Goal: Task Accomplishment & Management: Complete application form

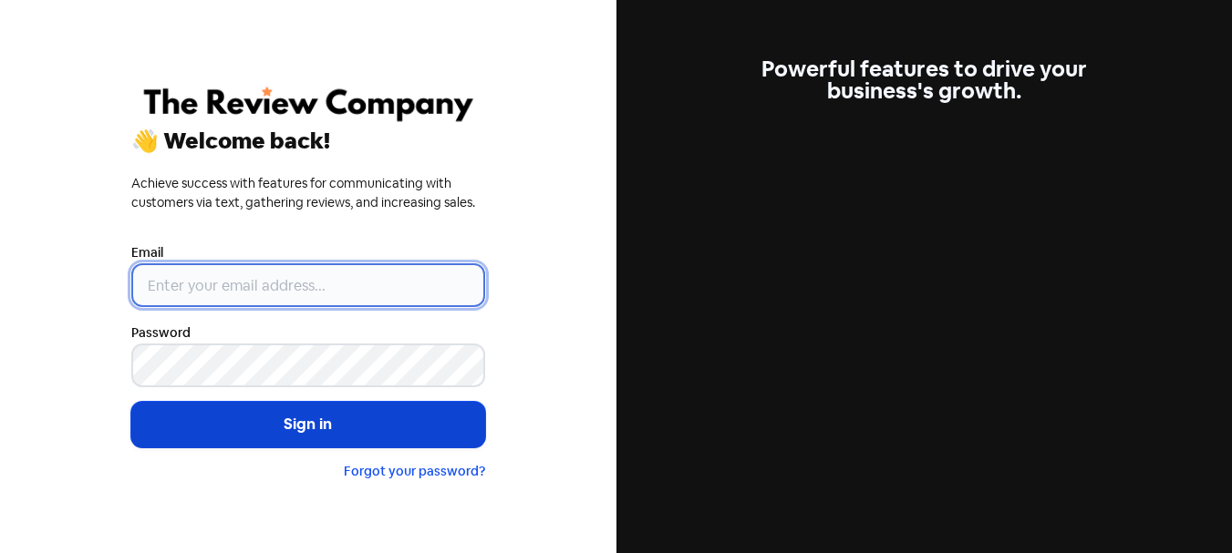
type input "[PERSON_NAME][EMAIL_ADDRESS][DOMAIN_NAME]"
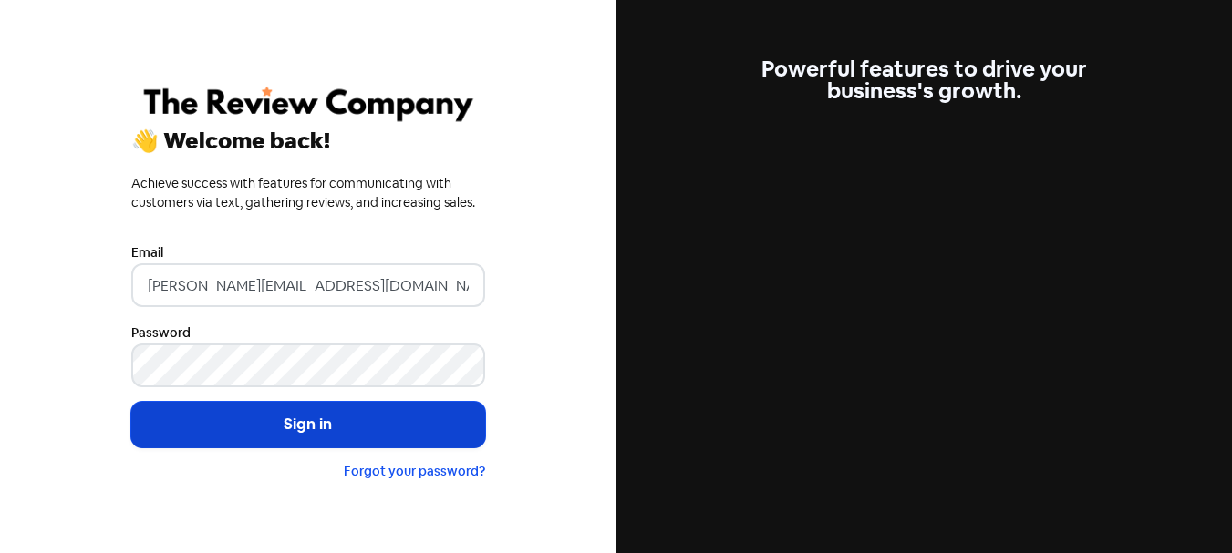
click at [294, 410] on button "Sign in" at bounding box center [308, 425] width 354 height 46
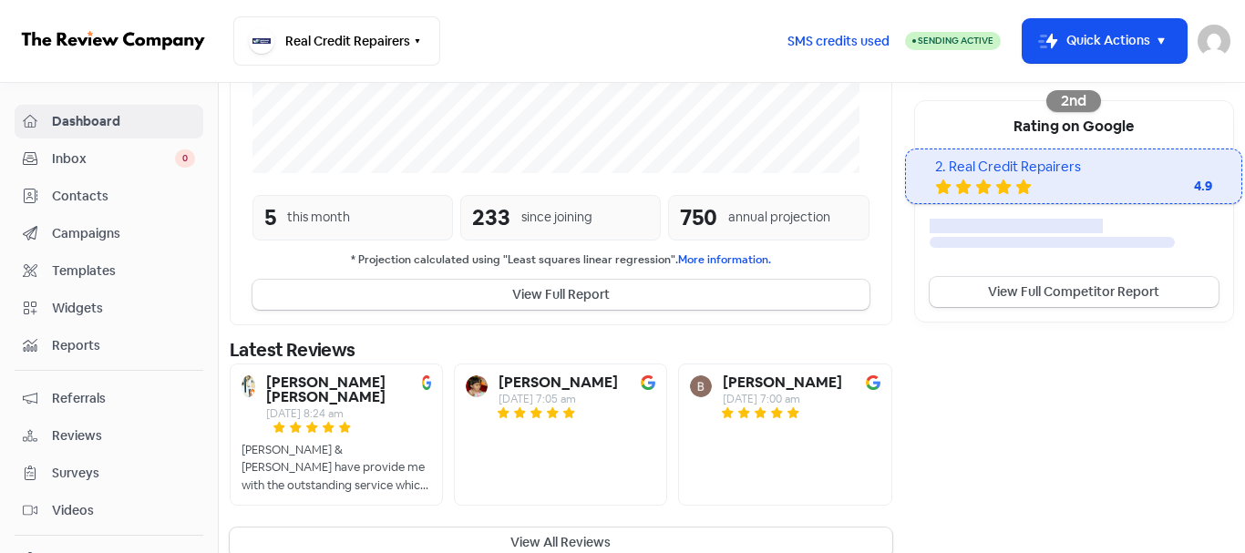
scroll to position [599, 0]
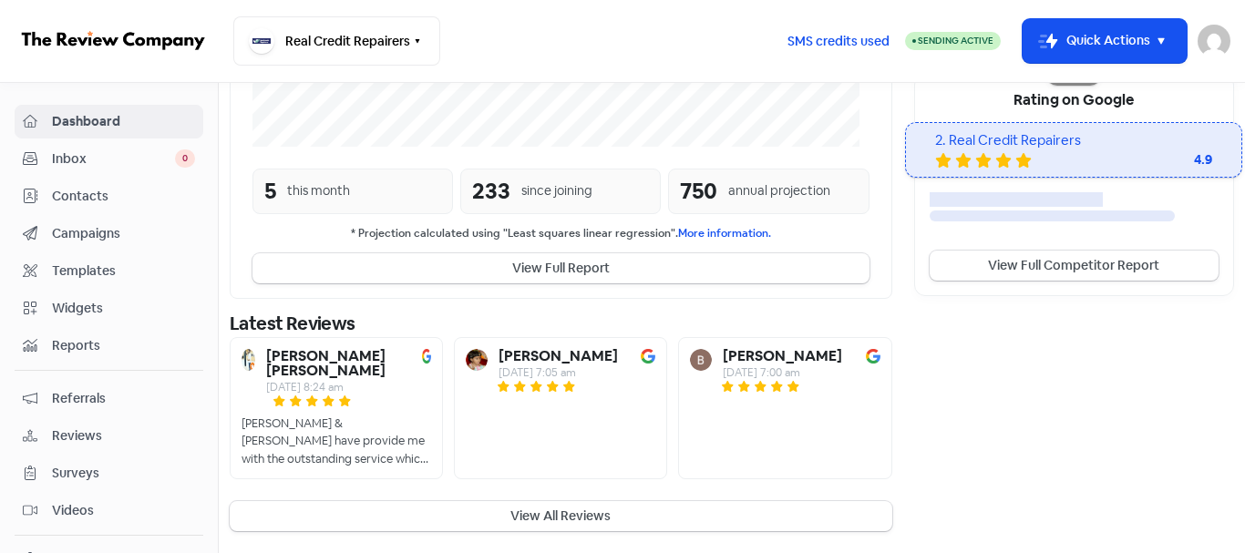
click at [98, 193] on span "Contacts" at bounding box center [123, 196] width 143 height 19
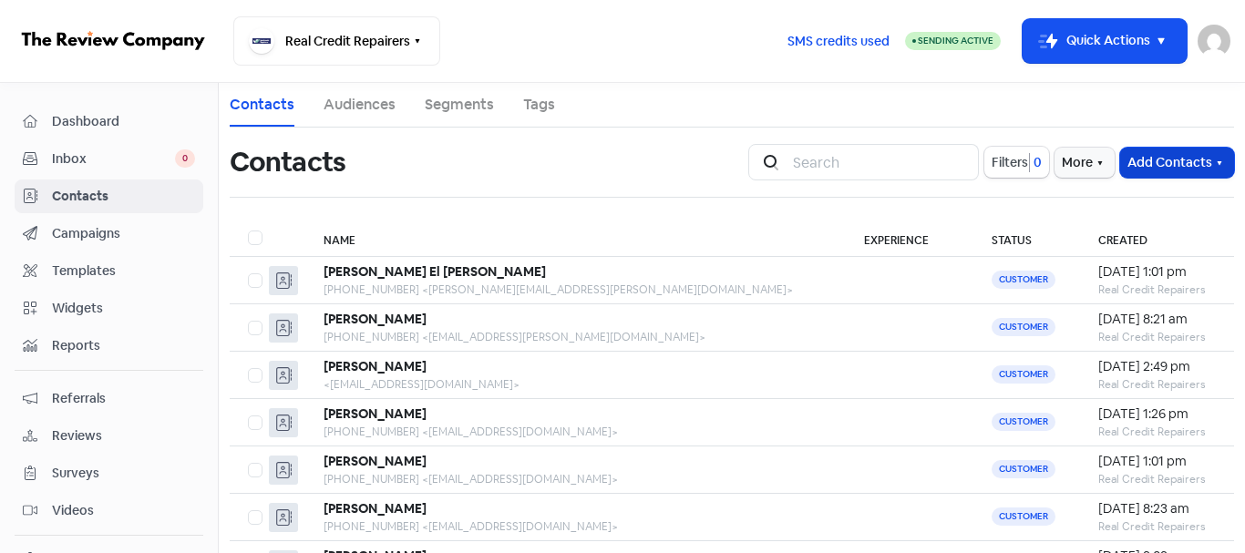
click at [1133, 162] on button "Add Contacts" at bounding box center [1177, 163] width 114 height 30
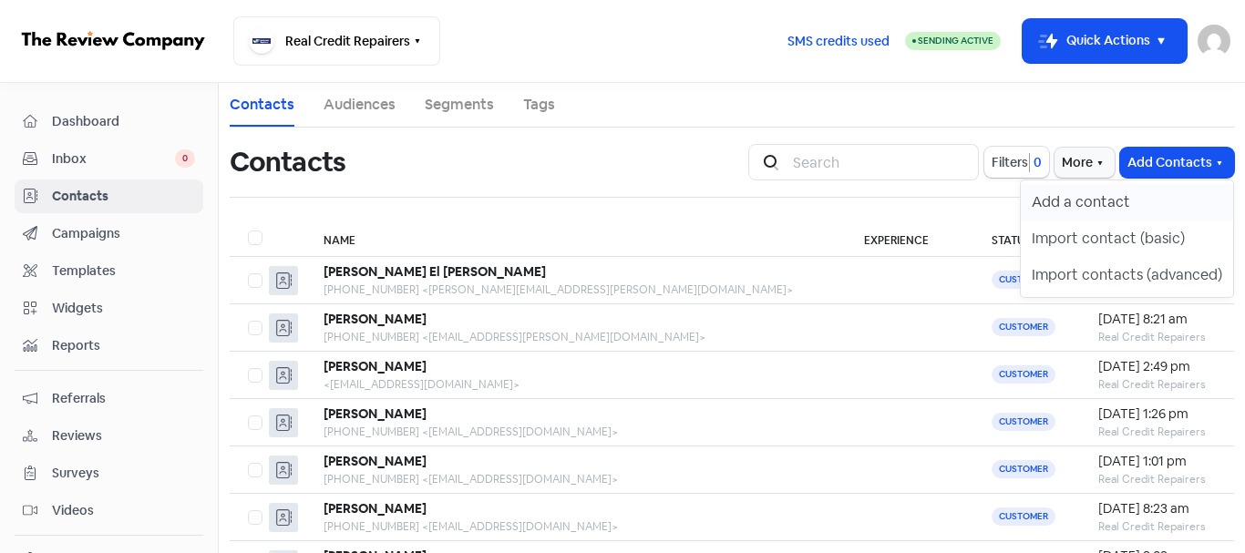
click at [1127, 202] on button "Add a contact" at bounding box center [1127, 202] width 212 height 36
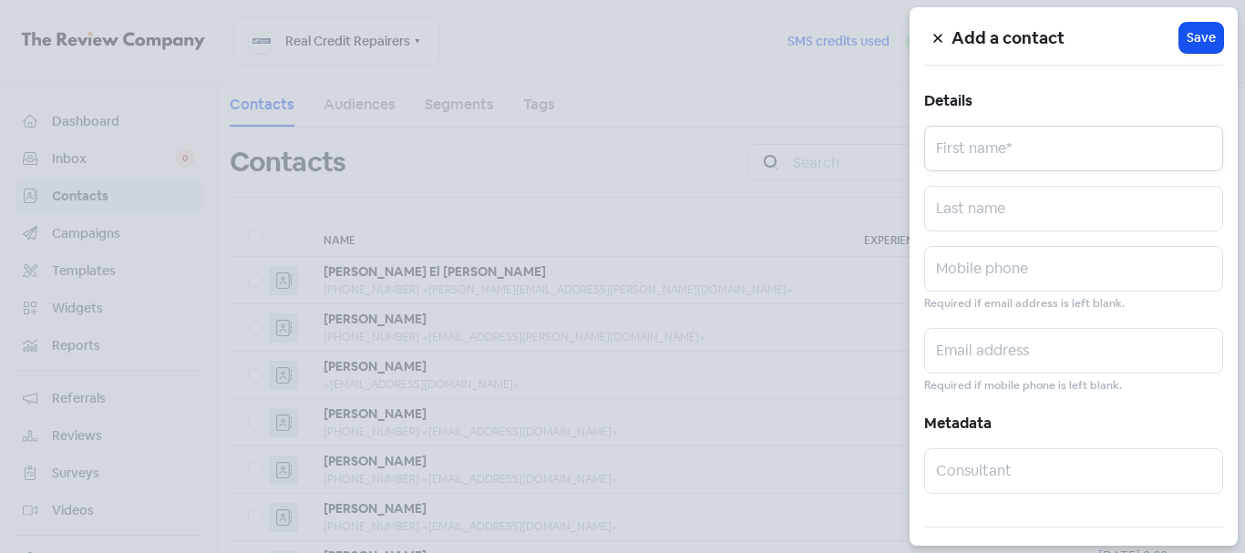
click at [1058, 162] on input "text" at bounding box center [1073, 149] width 299 height 46
paste input "[PERSON_NAME]"
click at [1024, 161] on input "[PERSON_NAME]" at bounding box center [1073, 149] width 299 height 46
click at [1050, 158] on input "[PERSON_NAME]" at bounding box center [1073, 149] width 299 height 46
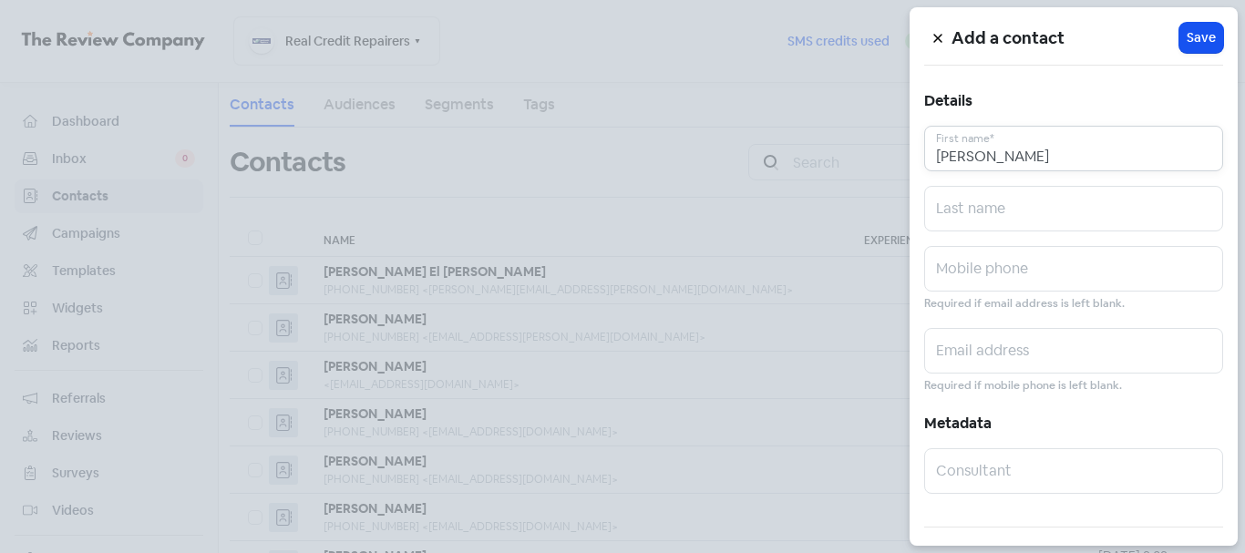
type input "[PERSON_NAME]"
paste input "[PERSON_NAME]"
type input "[PERSON_NAME]"
click at [991, 245] on div "Add a contact Icon For Loading Save Details [PERSON_NAME] First name* [PERSON_N…" at bounding box center [1074, 276] width 328 height 539
click at [993, 263] on input "text" at bounding box center [1073, 269] width 299 height 46
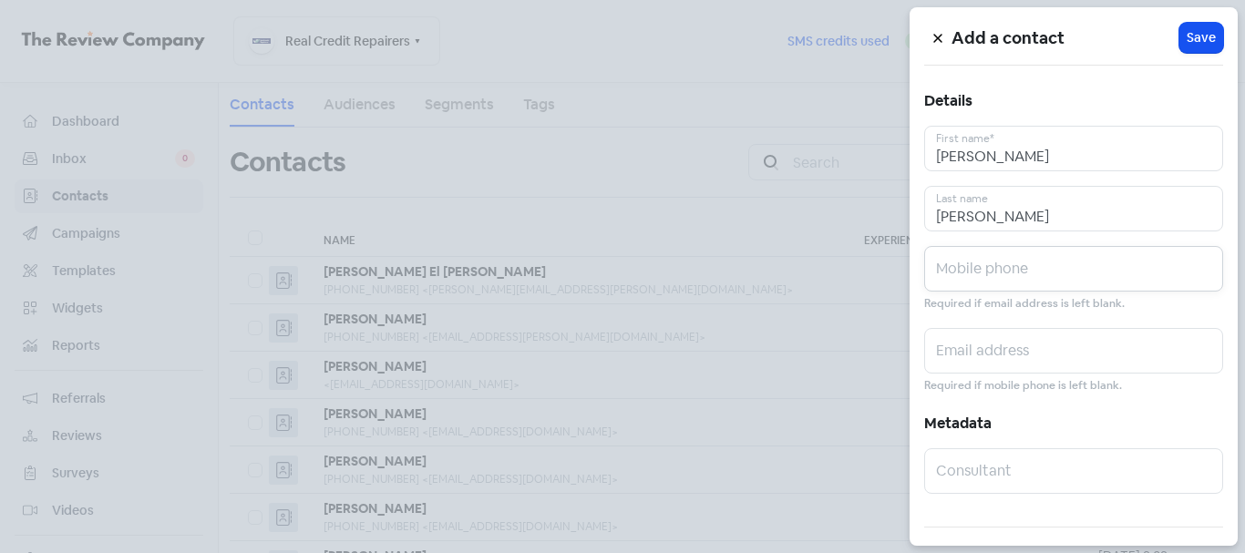
paste input "0410064793"
type input "0410064793"
click at [1047, 356] on input "text" at bounding box center [1073, 351] width 299 height 46
paste input "[EMAIL_ADDRESS][DOMAIN_NAME]"
type input "[EMAIL_ADDRESS][DOMAIN_NAME]"
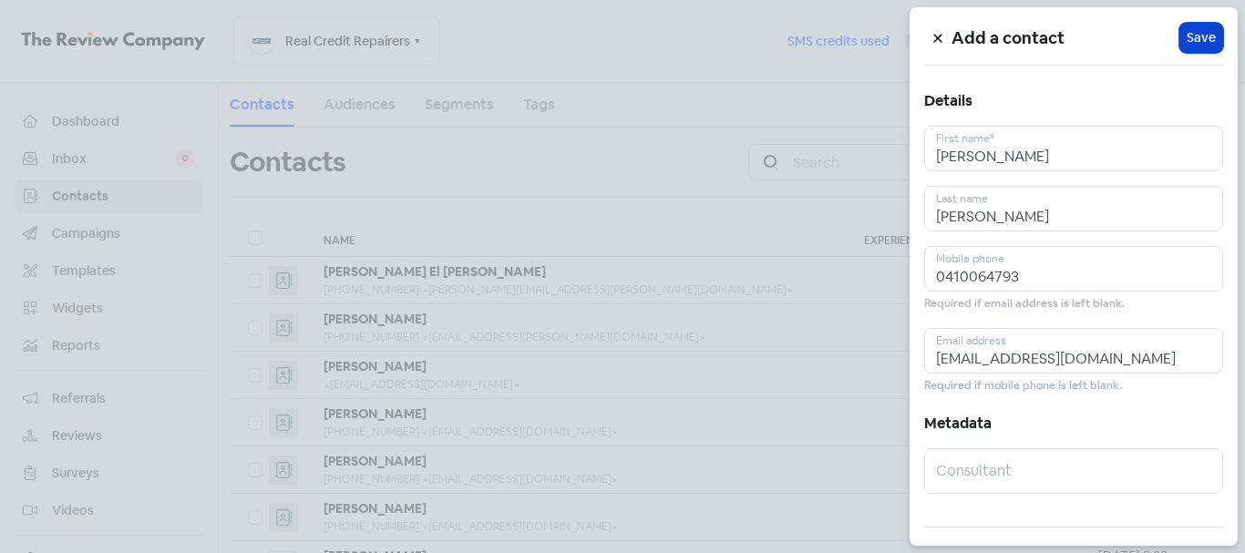
click at [1187, 43] on span "Save" at bounding box center [1201, 37] width 29 height 19
